Goal: Information Seeking & Learning: Find contact information

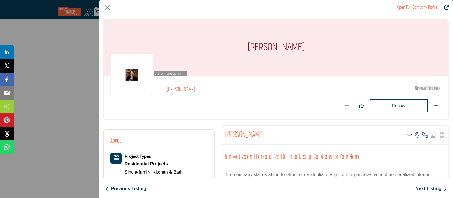
scroll to position [35, 0]
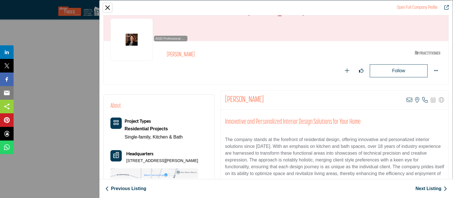
click at [108, 7] on button "Close" at bounding box center [107, 7] width 8 height 8
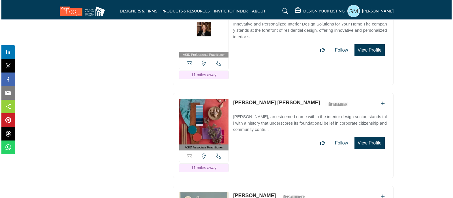
scroll to position [1202, 0]
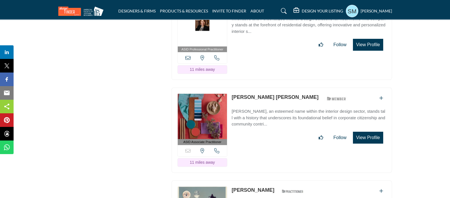
click at [333, 93] on div "[PERSON_NAME] [PERSON_NAME] ASID Member who supports and impacts the Interior D…" at bounding box center [308, 98] width 154 height 10
click at [363, 132] on button "View Profile" at bounding box center [368, 138] width 30 height 12
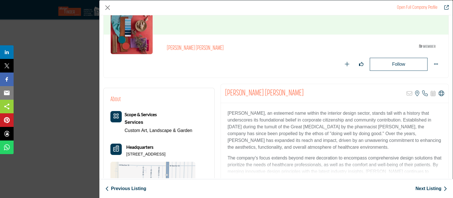
scroll to position [35, 0]
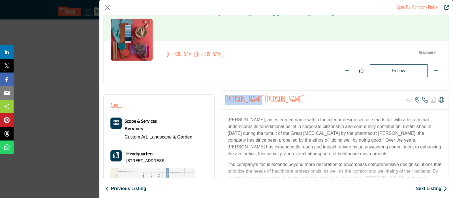
drag, startPoint x: 255, startPoint y: 102, endPoint x: 225, endPoint y: 99, distance: 30.1
click at [225, 99] on div "[PERSON_NAME] [PERSON_NAME] Sorry, but this listing is on a subscription plan w…" at bounding box center [334, 100] width 227 height 19
copy h2 "[PERSON_NAME] [PERSON_NAME]"
click at [422, 98] on icon "Company Data Modal" at bounding box center [425, 100] width 6 height 6
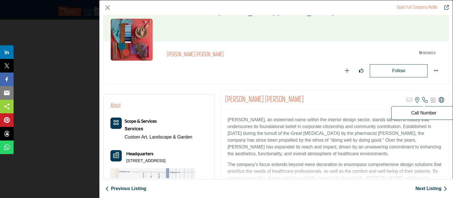
click at [419, 111] on p "Call Number" at bounding box center [423, 113] width 59 height 5
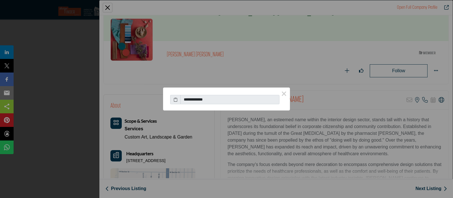
drag, startPoint x: 239, startPoint y: 95, endPoint x: 185, endPoint y: 97, distance: 54.0
click at [185, 97] on input "**********" at bounding box center [229, 100] width 99 height 10
drag, startPoint x: 215, startPoint y: 101, endPoint x: 177, endPoint y: 100, distance: 38.8
click at [177, 100] on div "**********" at bounding box center [226, 98] width 113 height 12
click at [175, 98] on icon at bounding box center [175, 99] width 4 height 6
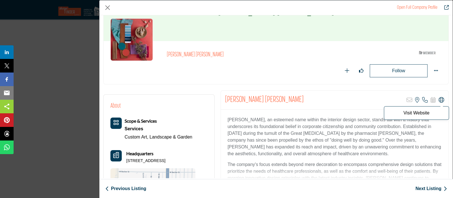
click at [438, 97] on icon "Company Data Modal" at bounding box center [441, 100] width 6 height 6
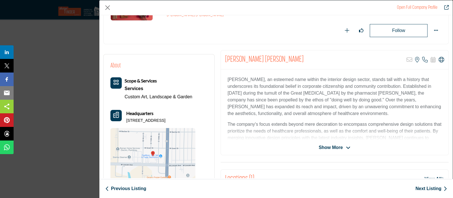
scroll to position [129, 0]
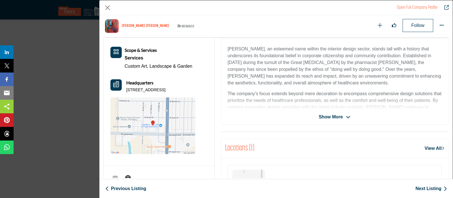
drag, startPoint x: 126, startPoint y: 89, endPoint x: 198, endPoint y: 83, distance: 72.4
click at [198, 83] on div "About Scope & Services Services Custom Art, Landscape & Garden" at bounding box center [158, 92] width 97 height 123
copy p "[STREET_ADDRESS]"
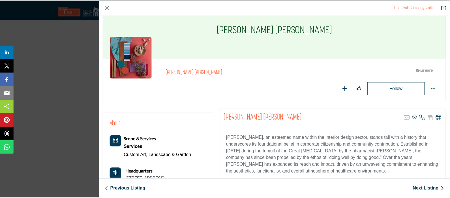
scroll to position [0, 0]
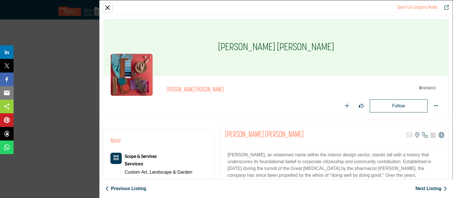
click at [107, 5] on button "Close" at bounding box center [107, 7] width 8 height 8
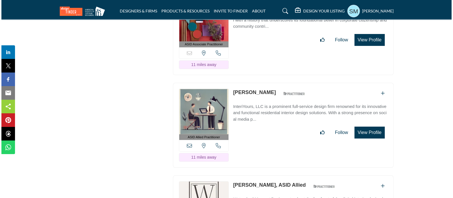
scroll to position [1308, 0]
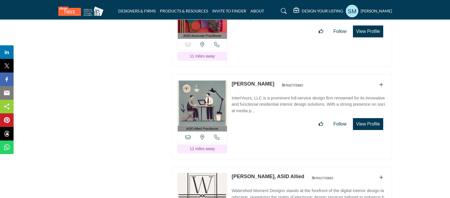
click at [367, 118] on button "View Profile" at bounding box center [368, 124] width 30 height 12
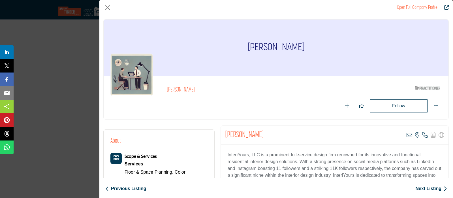
drag, startPoint x: 308, startPoint y: 53, endPoint x: 248, endPoint y: 50, distance: 60.9
click at [248, 50] on div "[PERSON_NAME]" at bounding box center [276, 48] width 345 height 57
copy h1 "[PERSON_NAME]"
click at [406, 132] on icon "Company Data Modal" at bounding box center [409, 135] width 6 height 6
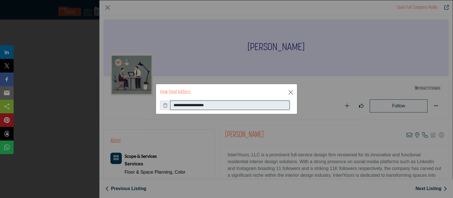
drag, startPoint x: 235, startPoint y: 102, endPoint x: 169, endPoint y: 102, distance: 66.5
click at [169, 102] on div "**********" at bounding box center [226, 105] width 133 height 10
click at [291, 90] on button "Close" at bounding box center [290, 92] width 8 height 8
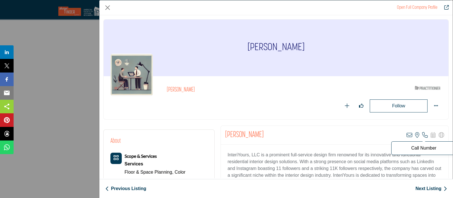
click at [422, 132] on icon "Company Data Modal" at bounding box center [425, 135] width 6 height 6
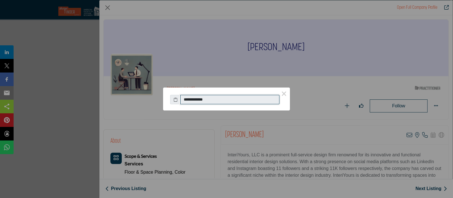
drag, startPoint x: 245, startPoint y: 97, endPoint x: 175, endPoint y: 95, distance: 69.6
click at [175, 95] on div "**********" at bounding box center [226, 98] width 113 height 12
click at [283, 94] on button "×" at bounding box center [284, 93] width 12 height 12
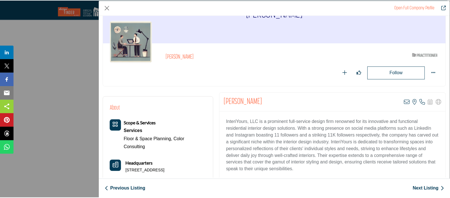
scroll to position [129, 0]
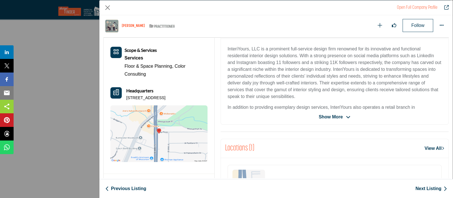
drag, startPoint x: 189, startPoint y: 98, endPoint x: 125, endPoint y: 98, distance: 63.9
click at [125, 98] on div "Headquarters [STREET_ADDRESS]" at bounding box center [158, 94] width 97 height 14
copy p "[STREET_ADDRESS]"
click at [107, 8] on button "Close" at bounding box center [107, 7] width 8 height 8
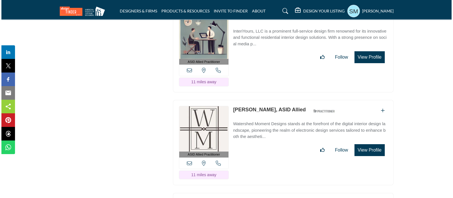
scroll to position [1414, 0]
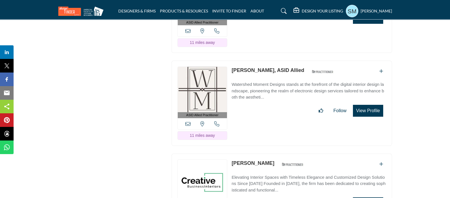
click at [366, 105] on button "View Profile" at bounding box center [368, 111] width 30 height 12
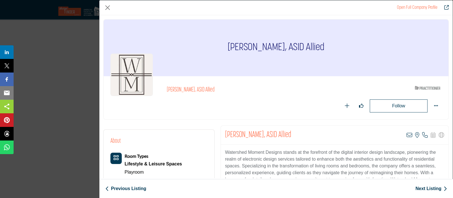
drag, startPoint x: 333, startPoint y: 49, endPoint x: 219, endPoint y: 47, distance: 113.4
click at [219, 47] on div "[PERSON_NAME], ASID Allied" at bounding box center [276, 48] width 345 height 57
copy h1 "[PERSON_NAME], ASID Allied"
click at [406, 135] on icon "Company Data Modal" at bounding box center [409, 135] width 6 height 6
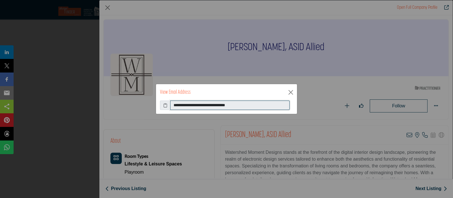
drag, startPoint x: 257, startPoint y: 104, endPoint x: 160, endPoint y: 104, distance: 97.0
click at [160, 104] on div "**********" at bounding box center [226, 105] width 133 height 10
click at [287, 90] on button "Close" at bounding box center [290, 92] width 8 height 8
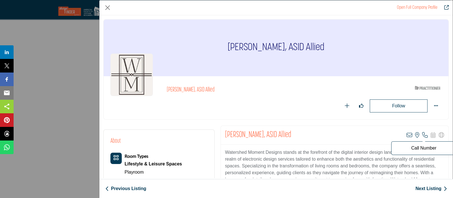
click at [422, 135] on icon "Company Data Modal" at bounding box center [425, 135] width 6 height 6
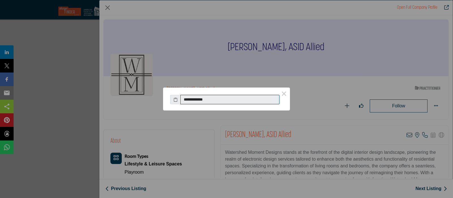
drag, startPoint x: 246, startPoint y: 99, endPoint x: 170, endPoint y: 101, distance: 75.8
click at [170, 101] on div "**********" at bounding box center [226, 98] width 113 height 12
click at [283, 92] on button "×" at bounding box center [284, 93] width 12 height 12
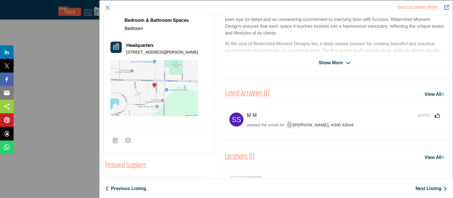
scroll to position [164, 0]
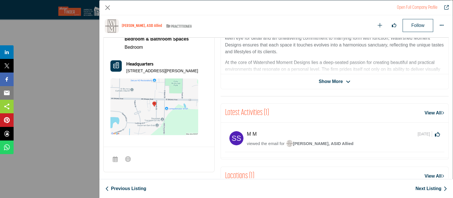
drag, startPoint x: 193, startPoint y: 70, endPoint x: 126, endPoint y: 71, distance: 67.3
click at [126, 71] on div "Headquarters [STREET_ADDRESS][PERSON_NAME]" at bounding box center [154, 67] width 88 height 14
copy p "[STREET_ADDRESS][PERSON_NAME]"
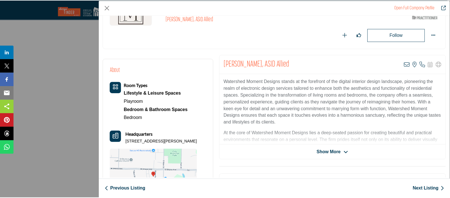
scroll to position [70, 0]
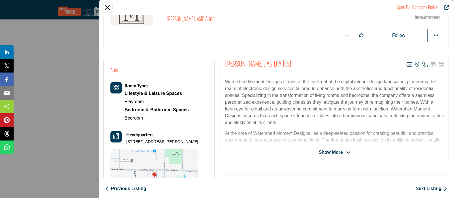
click at [104, 7] on button "Close" at bounding box center [107, 7] width 8 height 8
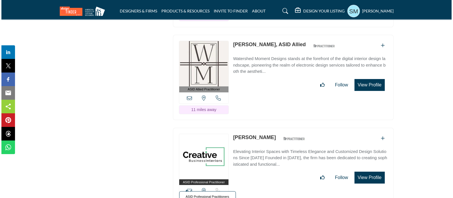
scroll to position [1520, 0]
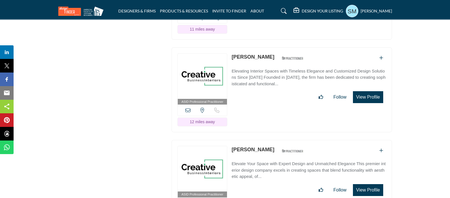
click at [367, 91] on button "View Profile" at bounding box center [368, 97] width 30 height 12
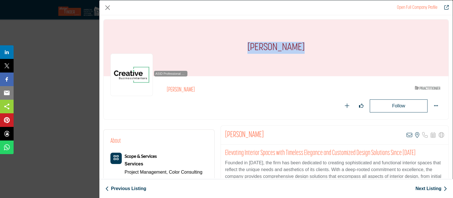
drag, startPoint x: 301, startPoint y: 48, endPoint x: 249, endPoint y: 47, distance: 52.1
click at [249, 47] on div "[PERSON_NAME]" at bounding box center [276, 48] width 345 height 57
copy h1 "[PERSON_NAME]"
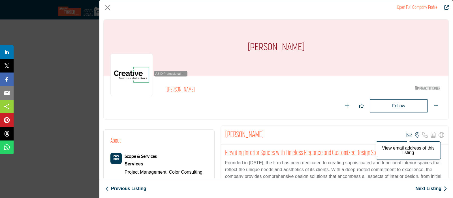
click at [406, 134] on icon "Company Data Modal" at bounding box center [409, 135] width 6 height 6
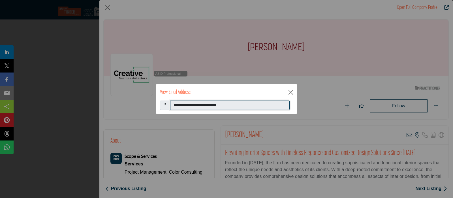
drag, startPoint x: 243, startPoint y: 104, endPoint x: 172, endPoint y: 106, distance: 71.3
click at [172, 106] on input "**********" at bounding box center [229, 105] width 119 height 10
click at [289, 92] on button "Close" at bounding box center [290, 92] width 8 height 8
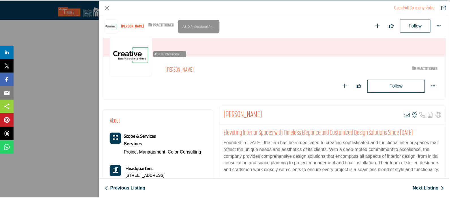
scroll to position [129, 0]
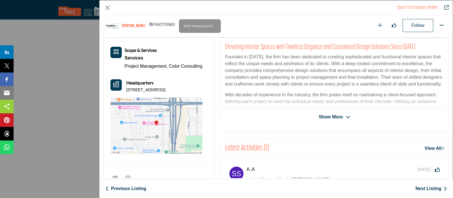
drag, startPoint x: 193, startPoint y: 90, endPoint x: 125, endPoint y: 91, distance: 67.6
click at [125, 91] on div "Headquarters [STREET_ADDRESS]" at bounding box center [156, 86] width 92 height 14
copy p "[STREET_ADDRESS]"
click at [109, 6] on button "Close" at bounding box center [107, 7] width 8 height 8
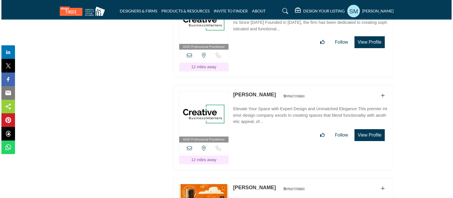
scroll to position [1591, 0]
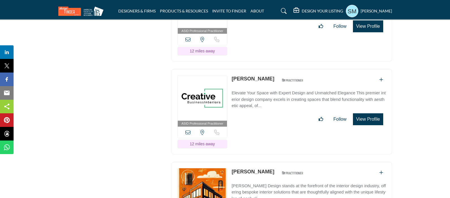
click at [365, 113] on button "View Profile" at bounding box center [368, 119] width 30 height 12
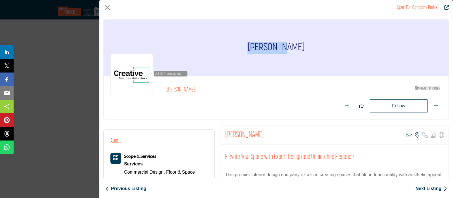
drag, startPoint x: 294, startPoint y: 44, endPoint x: 254, endPoint y: 45, distance: 40.2
click at [254, 45] on div "[PERSON_NAME]" at bounding box center [276, 48] width 345 height 57
copy h1 "[PERSON_NAME]"
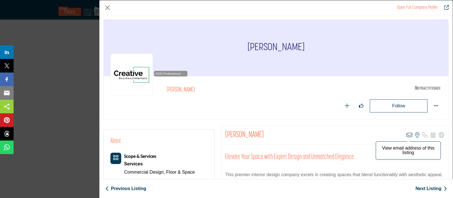
click at [406, 132] on icon "Company Data Modal" at bounding box center [409, 135] width 6 height 6
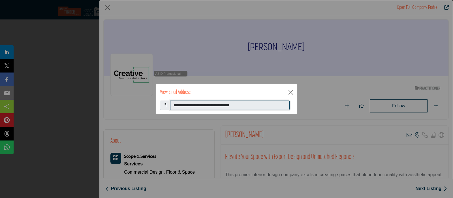
drag, startPoint x: 257, startPoint y: 105, endPoint x: 172, endPoint y: 105, distance: 84.9
click at [172, 105] on input "**********" at bounding box center [229, 105] width 119 height 10
click at [291, 90] on button "Close" at bounding box center [290, 92] width 8 height 8
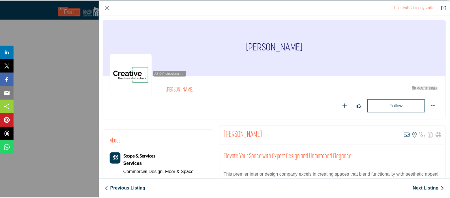
scroll to position [129, 0]
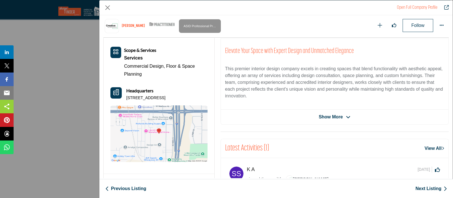
drag, startPoint x: 192, startPoint y: 98, endPoint x: 127, endPoint y: 100, distance: 65.4
click at [127, 100] on div "Scope & Services Services Commercial Design, Floor & Space Planning" at bounding box center [158, 104] width 97 height 115
copy p "[STREET_ADDRESS]"
click at [108, 7] on button "Close" at bounding box center [107, 7] width 8 height 8
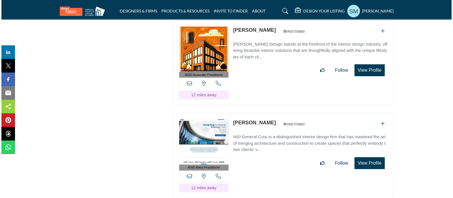
scroll to position [1697, 0]
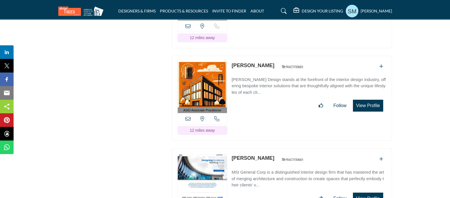
click at [372, 100] on button "View Profile" at bounding box center [368, 106] width 30 height 12
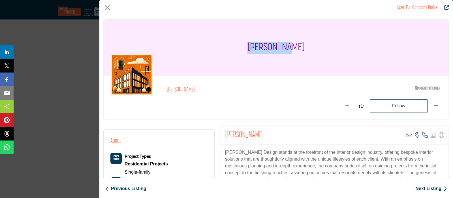
drag, startPoint x: 300, startPoint y: 50, endPoint x: 252, endPoint y: 50, distance: 47.5
click at [252, 50] on div "[PERSON_NAME]" at bounding box center [276, 48] width 345 height 57
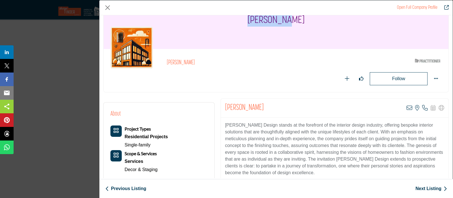
scroll to position [70, 0]
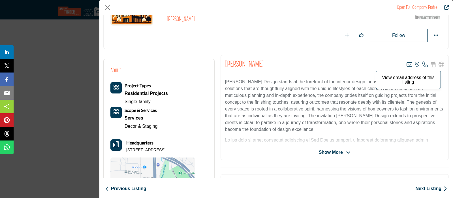
click at [406, 63] on icon "Company Data Modal" at bounding box center [409, 65] width 6 height 6
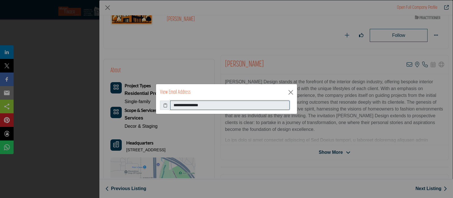
drag, startPoint x: 222, startPoint y: 105, endPoint x: 171, endPoint y: 105, distance: 50.9
click at [171, 105] on input "**********" at bounding box center [229, 105] width 119 height 10
click at [290, 92] on button "Close" at bounding box center [290, 92] width 8 height 8
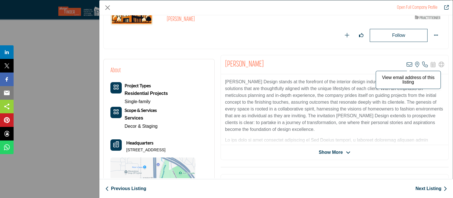
click at [406, 64] on icon "Company Data Modal" at bounding box center [409, 65] width 6 height 6
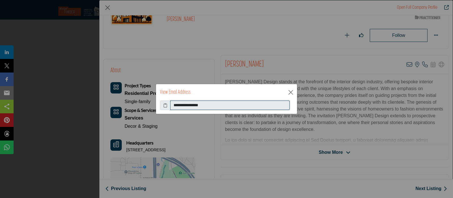
drag, startPoint x: 216, startPoint y: 105, endPoint x: 164, endPoint y: 105, distance: 51.8
click at [164, 105] on div "**********" at bounding box center [226, 105] width 133 height 10
click at [291, 92] on button "Close" at bounding box center [290, 92] width 8 height 8
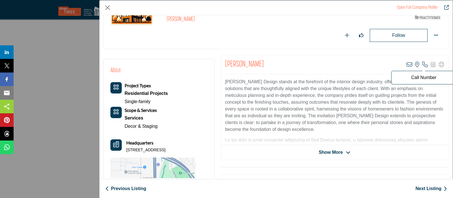
click at [423, 63] on icon "Company Data Modal" at bounding box center [425, 65] width 6 height 6
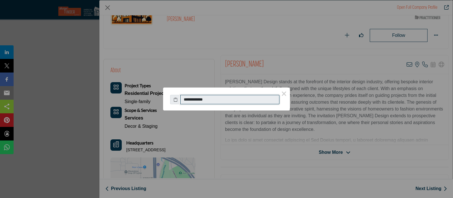
drag, startPoint x: 237, startPoint y: 97, endPoint x: 179, endPoint y: 95, distance: 58.0
click at [179, 95] on div "**********" at bounding box center [226, 98] width 113 height 12
click at [284, 94] on button "×" at bounding box center [284, 93] width 12 height 12
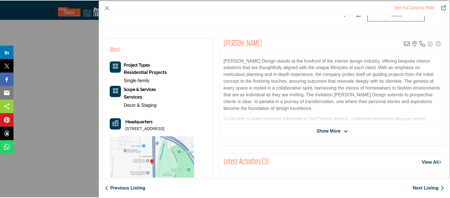
scroll to position [129, 0]
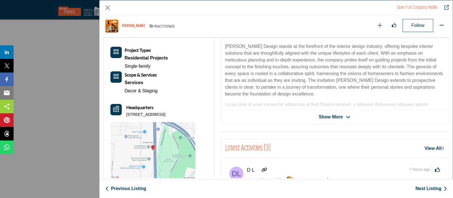
drag, startPoint x: 194, startPoint y: 116, endPoint x: 126, endPoint y: 115, distance: 67.6
click at [126, 115] on div "Headquarters [STREET_ADDRESS]" at bounding box center [152, 111] width 85 height 14
click at [107, 8] on button "Close" at bounding box center [107, 7] width 8 height 8
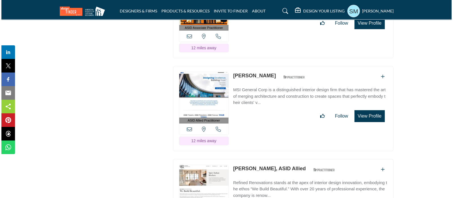
scroll to position [1803, 0]
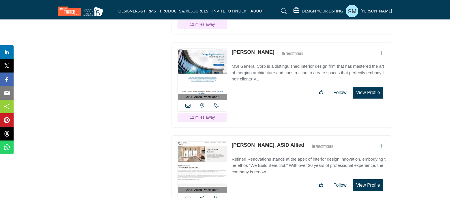
click at [366, 87] on button "View Profile" at bounding box center [368, 93] width 30 height 12
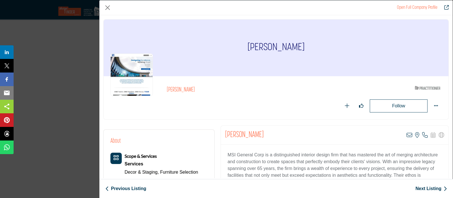
drag, startPoint x: 313, startPoint y: 47, endPoint x: 238, endPoint y: 47, distance: 75.0
click at [238, 47] on div "[PERSON_NAME]" at bounding box center [276, 48] width 345 height 57
click at [406, 134] on icon "Company Data Modal" at bounding box center [409, 135] width 6 height 6
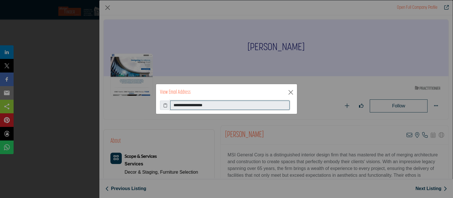
drag, startPoint x: 253, startPoint y: 107, endPoint x: 172, endPoint y: 105, distance: 80.6
click at [172, 105] on input "**********" at bounding box center [229, 105] width 119 height 10
click at [293, 93] on button "Close" at bounding box center [290, 92] width 8 height 8
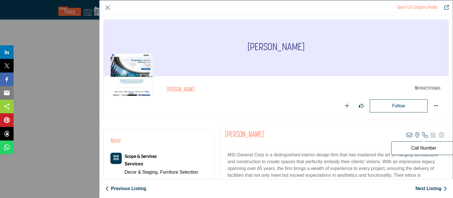
click at [422, 134] on icon "Company Data Modal" at bounding box center [425, 135] width 6 height 6
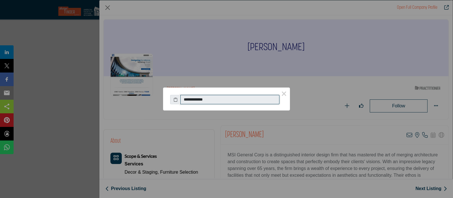
drag, startPoint x: 257, startPoint y: 96, endPoint x: 173, endPoint y: 101, distance: 84.4
click at [173, 101] on div "**********" at bounding box center [226, 98] width 113 height 12
click at [283, 95] on button "×" at bounding box center [284, 93] width 12 height 12
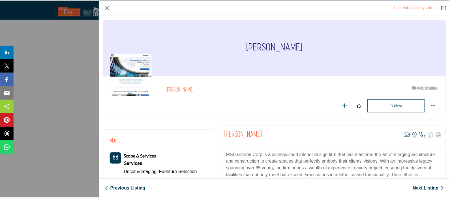
scroll to position [70, 0]
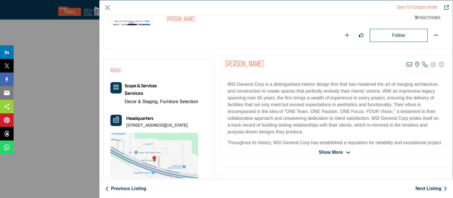
drag, startPoint x: 203, startPoint y: 124, endPoint x: 125, endPoint y: 124, distance: 78.1
click at [125, 124] on div "About Scope & Services Services Decor & Staging, Furniture Selection Headquarte…" at bounding box center [158, 127] width 97 height 123
click at [108, 9] on button "Close" at bounding box center [107, 7] width 8 height 8
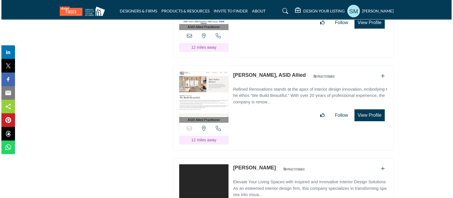
scroll to position [1874, 0]
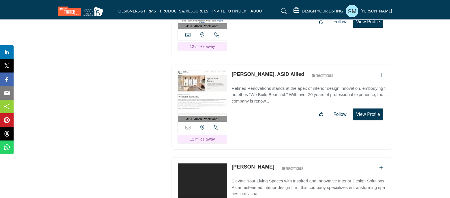
click at [376, 108] on button "View Profile" at bounding box center [368, 114] width 30 height 12
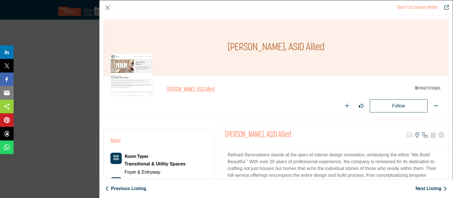
drag, startPoint x: 331, startPoint y: 47, endPoint x: 227, endPoint y: 47, distance: 104.1
click at [227, 47] on div "[PERSON_NAME], ASID Allied" at bounding box center [276, 48] width 345 height 57
click at [422, 132] on icon "Company Data Modal" at bounding box center [425, 135] width 6 height 6
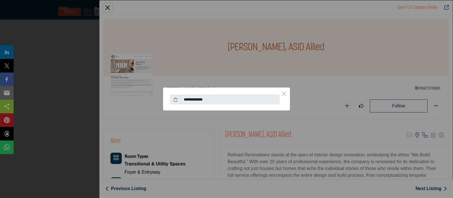
drag, startPoint x: 243, startPoint y: 99, endPoint x: 187, endPoint y: 99, distance: 56.0
click at [187, 99] on input "**********" at bounding box center [229, 100] width 99 height 10
drag, startPoint x: 213, startPoint y: 99, endPoint x: 174, endPoint y: 99, distance: 38.8
click at [174, 99] on div "**********" at bounding box center [226, 98] width 113 height 12
click at [174, 100] on icon at bounding box center [175, 99] width 4 height 6
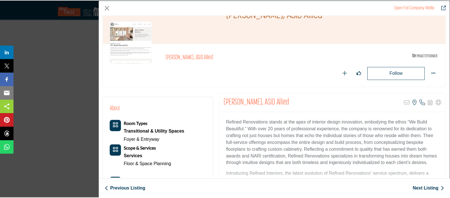
scroll to position [70, 0]
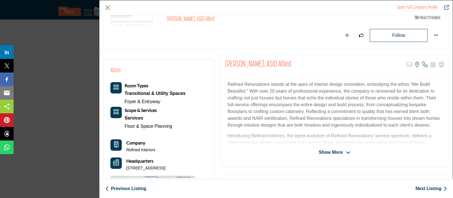
drag, startPoint x: 139, startPoint y: 172, endPoint x: 124, endPoint y: 165, distance: 16.6
click at [124, 165] on div "Headquarters [STREET_ADDRESS]" at bounding box center [152, 164] width 85 height 14
click at [102, 8] on div "Open Full Company Profile" at bounding box center [275, 7] width 353 height 15
click at [106, 7] on button "Close" at bounding box center [107, 7] width 8 height 8
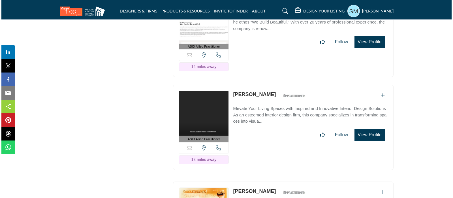
scroll to position [1980, 0]
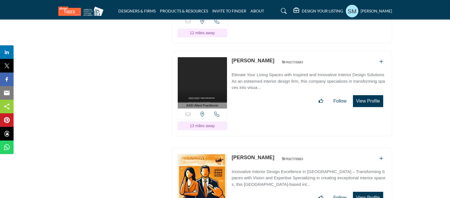
click at [372, 95] on button "View Profile" at bounding box center [368, 101] width 30 height 12
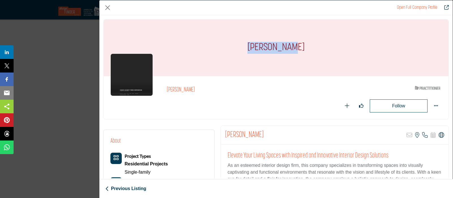
drag, startPoint x: 305, startPoint y: 49, endPoint x: 251, endPoint y: 46, distance: 54.1
click at [251, 46] on div "[PERSON_NAME]" at bounding box center [276, 48] width 345 height 57
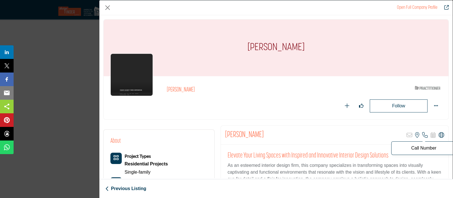
click at [422, 134] on icon "Company Data Modal" at bounding box center [425, 135] width 6 height 6
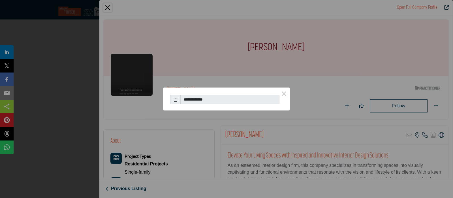
drag, startPoint x: 233, startPoint y: 100, endPoint x: 179, endPoint y: 99, distance: 54.0
click at [179, 99] on div "**********" at bounding box center [226, 98] width 113 height 12
click at [175, 99] on icon at bounding box center [175, 99] width 4 height 6
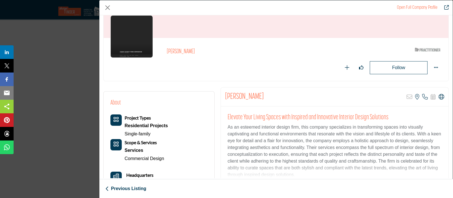
scroll to position [129, 0]
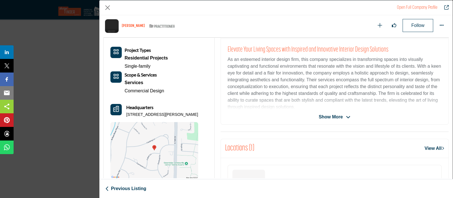
drag, startPoint x: 191, startPoint y: 115, endPoint x: 126, endPoint y: 115, distance: 64.5
click at [126, 115] on div "Headquarters [STREET_ADDRESS][PERSON_NAME]" at bounding box center [154, 111] width 88 height 14
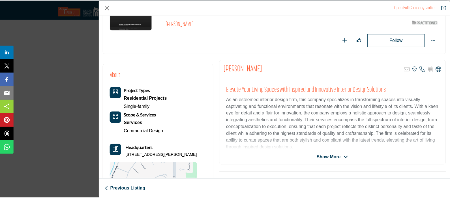
scroll to position [35, 0]
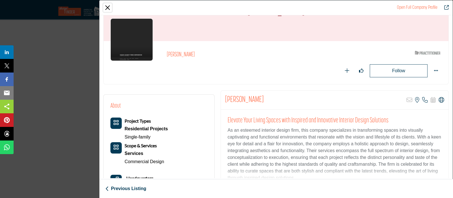
click at [106, 8] on button "Close" at bounding box center [107, 7] width 8 height 8
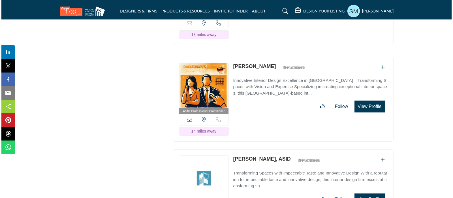
scroll to position [2086, 0]
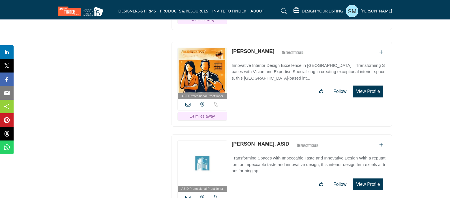
click at [369, 85] on button "View Profile" at bounding box center [368, 91] width 30 height 12
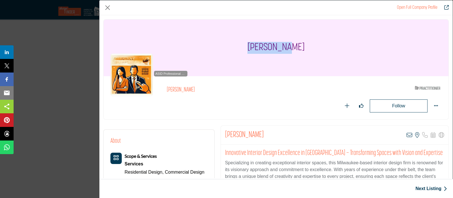
drag, startPoint x: 304, startPoint y: 49, endPoint x: 255, endPoint y: 49, distance: 48.9
click at [255, 49] on div "[PERSON_NAME]" at bounding box center [276, 48] width 345 height 57
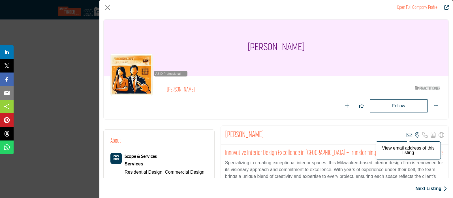
click at [406, 135] on icon "Company Data Modal" at bounding box center [409, 135] width 6 height 6
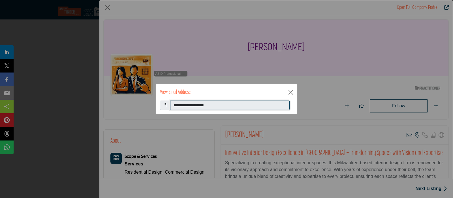
drag, startPoint x: 238, startPoint y: 109, endPoint x: 167, endPoint y: 106, distance: 71.0
click at [167, 106] on div "**********" at bounding box center [226, 105] width 133 height 10
click at [291, 91] on button "Close" at bounding box center [290, 92] width 8 height 8
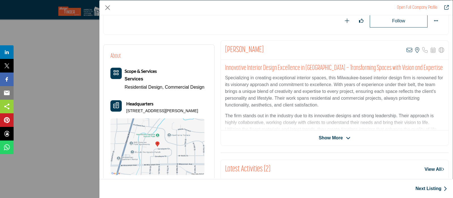
scroll to position [129, 0]
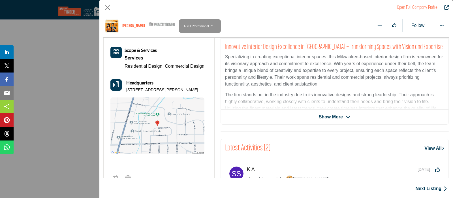
drag, startPoint x: 201, startPoint y: 90, endPoint x: 125, endPoint y: 87, distance: 75.8
click at [125, 87] on div "Headquarters [STREET_ADDRESS][PERSON_NAME]" at bounding box center [157, 86] width 94 height 14
click at [110, 7] on button "Close" at bounding box center [107, 7] width 8 height 8
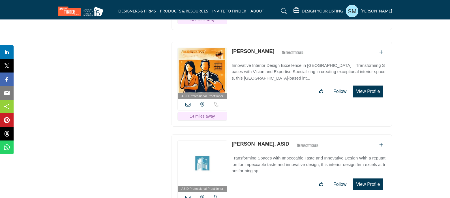
click at [376, 178] on button "View Profile" at bounding box center [368, 184] width 30 height 12
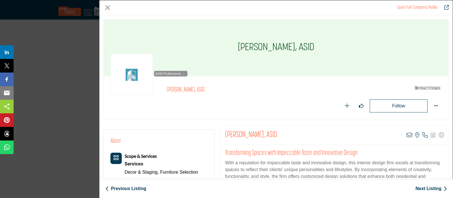
drag, startPoint x: 321, startPoint y: 46, endPoint x: 227, endPoint y: 44, distance: 93.9
click at [227, 44] on div "[PERSON_NAME], ASID" at bounding box center [276, 48] width 345 height 57
click at [409, 135] on icon "Company Data Modal" at bounding box center [409, 135] width 6 height 6
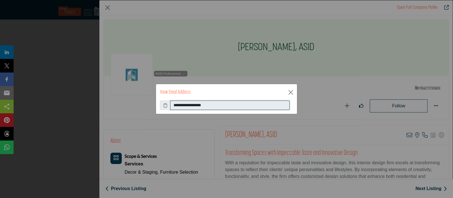
drag, startPoint x: 242, startPoint y: 101, endPoint x: 169, endPoint y: 102, distance: 72.7
click at [169, 102] on div "**********" at bounding box center [226, 105] width 133 height 10
click at [289, 93] on button "Close" at bounding box center [290, 92] width 8 height 8
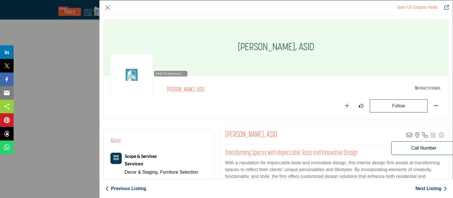
click at [422, 135] on icon "Company Data Modal" at bounding box center [425, 135] width 6 height 6
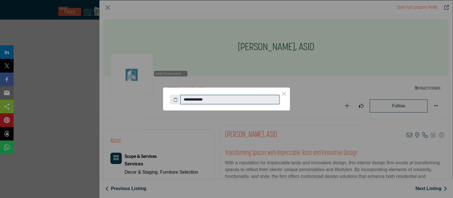
drag, startPoint x: 249, startPoint y: 99, endPoint x: 169, endPoint y: 98, distance: 79.8
click at [169, 98] on div "**********" at bounding box center [226, 96] width 127 height 18
click at [286, 94] on button "×" at bounding box center [284, 93] width 12 height 12
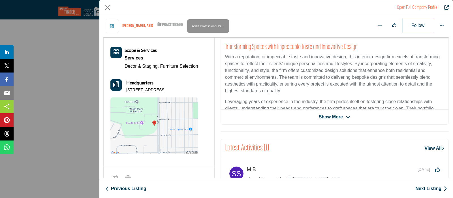
drag, startPoint x: 136, startPoint y: 95, endPoint x: 127, endPoint y: 91, distance: 9.8
click at [127, 91] on p "[STREET_ADDRESS]" at bounding box center [145, 90] width 39 height 6
click at [141, 93] on p "[STREET_ADDRESS]" at bounding box center [145, 90] width 39 height 6
drag, startPoint x: 141, startPoint y: 95, endPoint x: 124, endPoint y: 91, distance: 18.0
click at [124, 91] on div "Headquarters [STREET_ADDRESS]" at bounding box center [154, 86] width 88 height 14
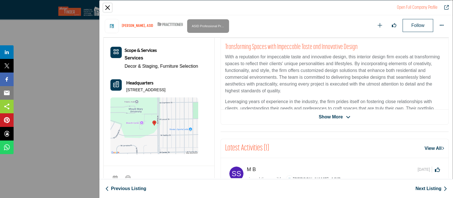
click at [106, 7] on button "Close" at bounding box center [107, 7] width 8 height 8
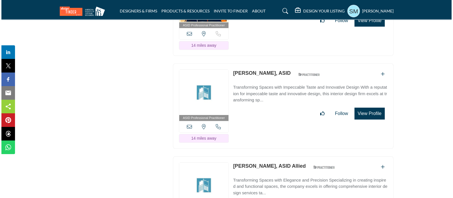
scroll to position [2227, 0]
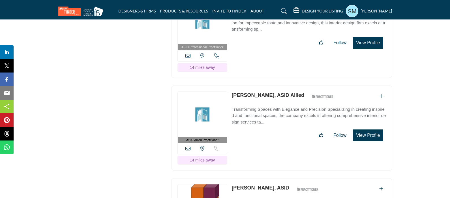
click at [372, 129] on button "View Profile" at bounding box center [368, 135] width 30 height 12
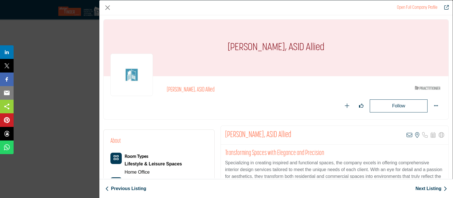
drag, startPoint x: 336, startPoint y: 48, endPoint x: 212, endPoint y: 48, distance: 123.3
click at [212, 48] on div "[PERSON_NAME], ASID Allied" at bounding box center [276, 48] width 345 height 57
click at [406, 134] on icon "Company Data Modal" at bounding box center [409, 135] width 6 height 6
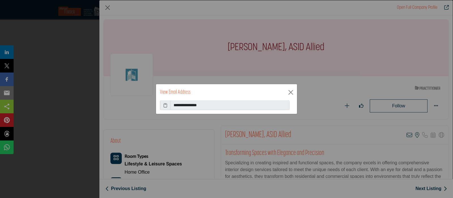
drag, startPoint x: 259, startPoint y: 98, endPoint x: 205, endPoint y: 100, distance: 53.8
click at [205, 100] on div "View Email Address" at bounding box center [226, 92] width 141 height 16
drag, startPoint x: 214, startPoint y: 104, endPoint x: 168, endPoint y: 103, distance: 45.6
click at [168, 103] on div "**********" at bounding box center [226, 105] width 133 height 10
click at [291, 93] on button "Close" at bounding box center [290, 92] width 8 height 8
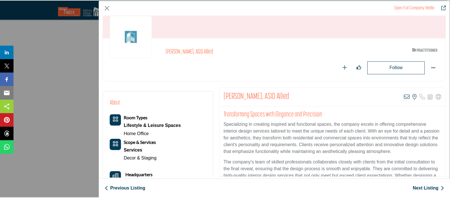
scroll to position [70, 0]
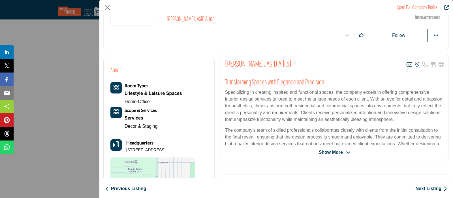
drag, startPoint x: 134, startPoint y: 155, endPoint x: 126, endPoint y: 150, distance: 9.3
click at [126, 150] on p "[STREET_ADDRESS]" at bounding box center [145, 150] width 39 height 6
click at [107, 8] on button "Close" at bounding box center [107, 7] width 8 height 8
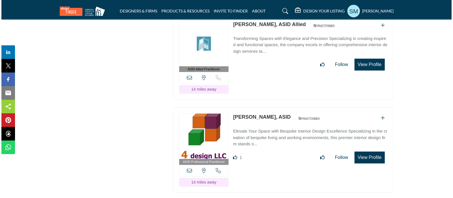
scroll to position [2298, 0]
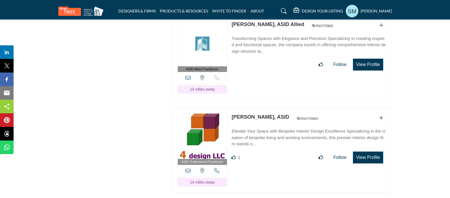
click at [370, 151] on button "View Profile" at bounding box center [368, 157] width 30 height 12
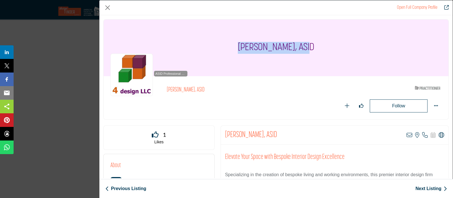
drag, startPoint x: 309, startPoint y: 48, endPoint x: 239, endPoint y: 46, distance: 70.5
click at [239, 46] on div "[PERSON_NAME], ASID" at bounding box center [276, 48] width 345 height 57
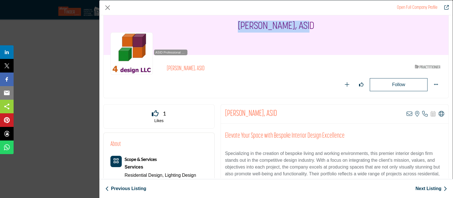
scroll to position [35, 0]
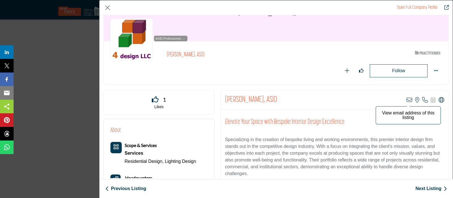
click at [406, 100] on icon "Company Data Modal" at bounding box center [409, 100] width 6 height 6
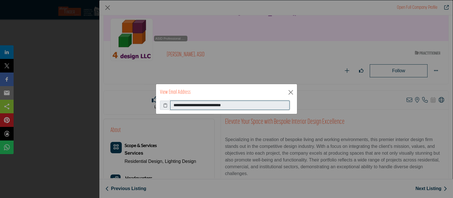
drag, startPoint x: 249, startPoint y: 105, endPoint x: 169, endPoint y: 104, distance: 80.3
click at [169, 104] on div "**********" at bounding box center [226, 105] width 133 height 10
click at [292, 93] on button "Close" at bounding box center [290, 92] width 8 height 8
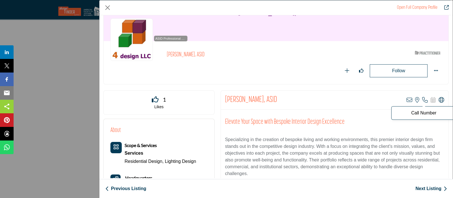
click at [422, 98] on icon "Company Data Modal" at bounding box center [425, 100] width 6 height 6
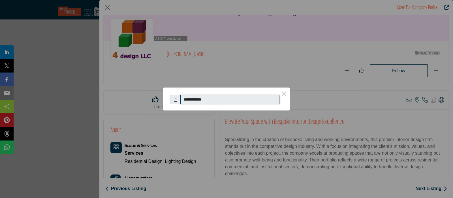
drag, startPoint x: 229, startPoint y: 100, endPoint x: 182, endPoint y: 98, distance: 46.7
click at [182, 98] on input "**********" at bounding box center [229, 100] width 99 height 10
click at [283, 96] on button "×" at bounding box center [284, 93] width 12 height 12
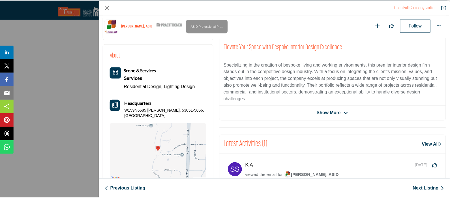
scroll to position [164, 0]
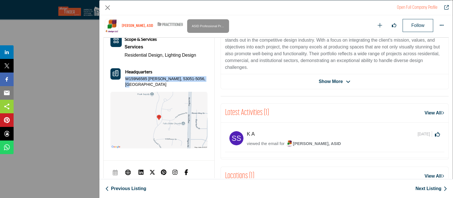
drag, startPoint x: 209, startPoint y: 80, endPoint x: 126, endPoint y: 81, distance: 82.6
click at [126, 81] on div "About Scope & Services Services Residential Design, Lighting Design" at bounding box center [159, 84] width 111 height 143
click at [108, 7] on button "Close" at bounding box center [107, 7] width 8 height 8
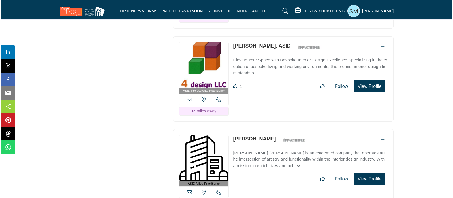
scroll to position [2404, 0]
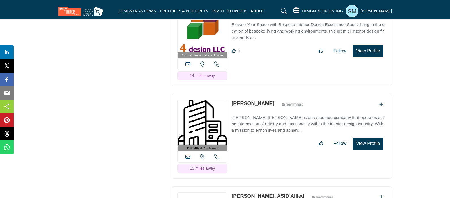
click at [366, 137] on button "View Profile" at bounding box center [368, 143] width 30 height 12
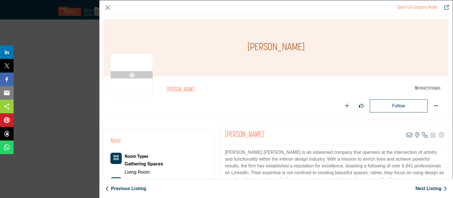
drag, startPoint x: 307, startPoint y: 49, endPoint x: 242, endPoint y: 51, distance: 65.4
click at [242, 51] on div "[PERSON_NAME]" at bounding box center [276, 48] width 345 height 57
click at [407, 132] on icon "Company Data Modal" at bounding box center [409, 135] width 6 height 6
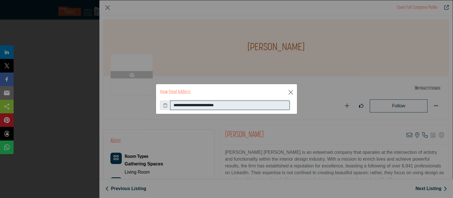
drag, startPoint x: 238, startPoint y: 106, endPoint x: 171, endPoint y: 107, distance: 66.5
click at [171, 107] on input "**********" at bounding box center [229, 105] width 119 height 10
click at [290, 91] on button "Close" at bounding box center [290, 92] width 8 height 8
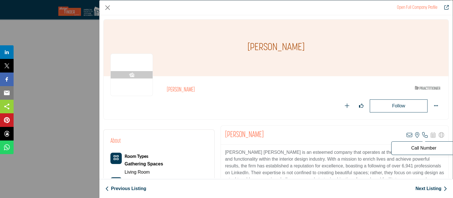
click at [422, 134] on icon "Company Data Modal" at bounding box center [425, 135] width 6 height 6
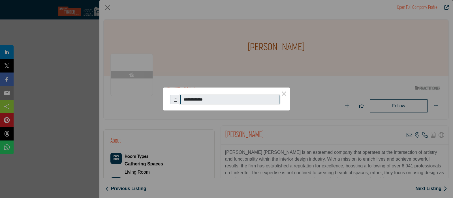
drag, startPoint x: 215, startPoint y: 100, endPoint x: 173, endPoint y: 100, distance: 41.9
click at [173, 100] on div "**********" at bounding box center [226, 98] width 113 height 12
click at [285, 94] on button "×" at bounding box center [284, 93] width 12 height 12
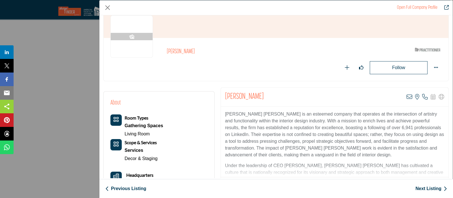
scroll to position [129, 0]
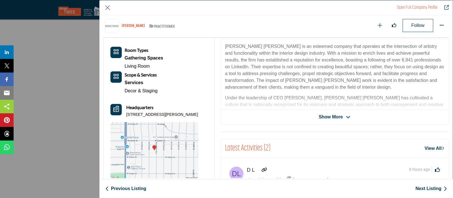
drag, startPoint x: 199, startPoint y: 112, endPoint x: 126, endPoint y: 112, distance: 73.5
click at [126, 112] on div "About Room Types Gathering Spaces Living Room Scope & Services" at bounding box center [158, 105] width 97 height 148
